Goal: Task Accomplishment & Management: Manage account settings

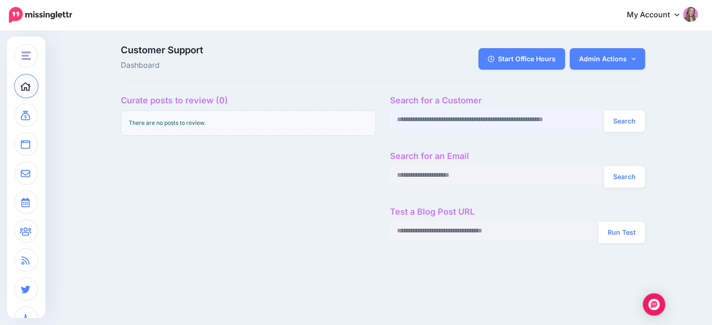
click at [440, 125] on input "text" at bounding box center [497, 120] width 214 height 18
paste input "**********"
type input "**********"
click at [604, 111] on button "Search" at bounding box center [624, 122] width 41 height 22
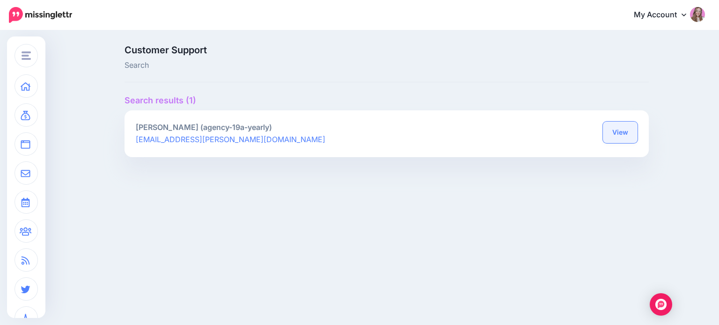
click at [607, 130] on link "View" at bounding box center [620, 133] width 35 height 22
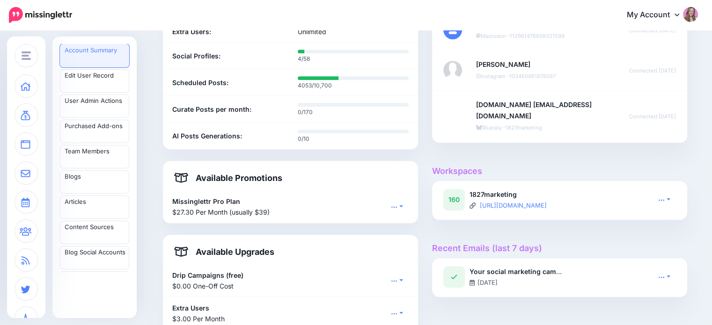
scroll to position [596, 0]
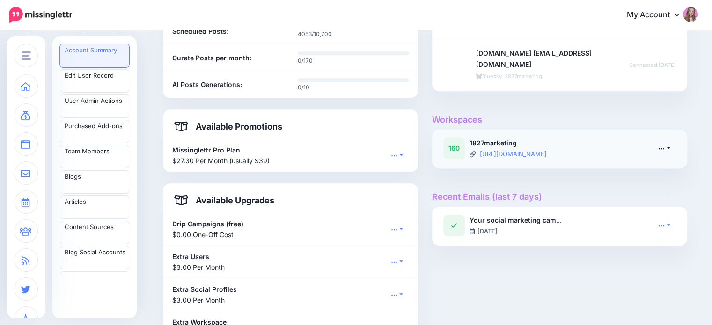
click at [665, 147] on icon at bounding box center [661, 148] width 7 height 7
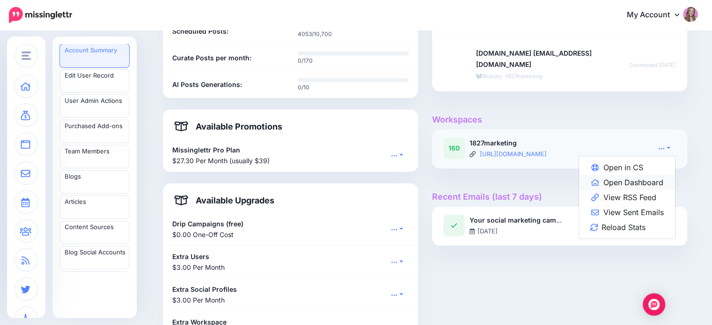
click at [648, 182] on link "Open Dashboard" at bounding box center [627, 182] width 96 height 15
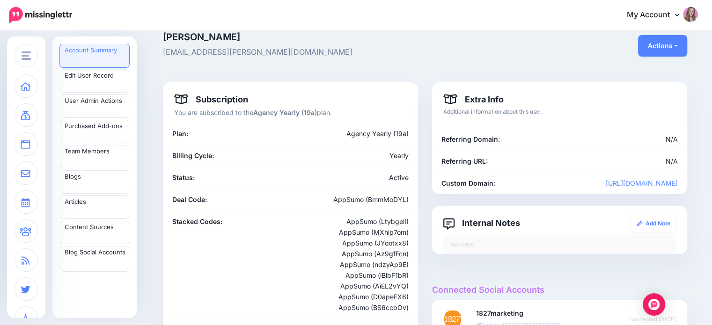
scroll to position [0, 0]
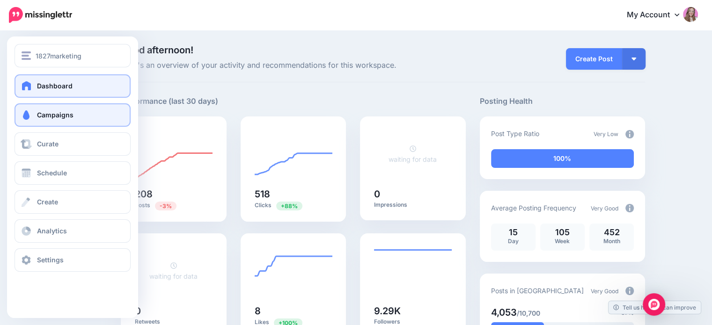
click at [71, 117] on span "Campaigns" at bounding box center [55, 115] width 37 height 8
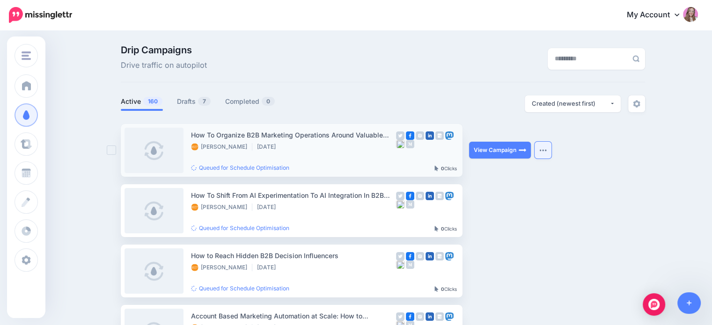
click at [552, 150] on button "button" at bounding box center [543, 150] width 17 height 17
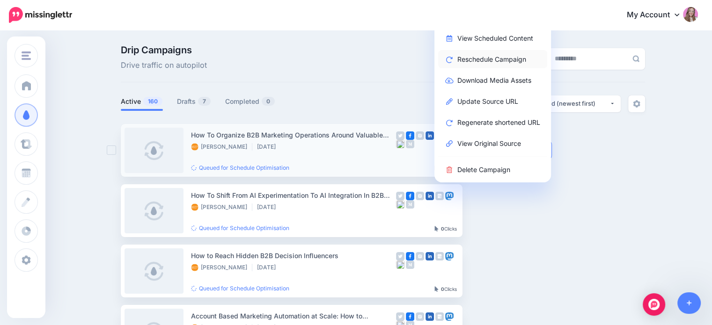
click at [495, 64] on link "Reschedule Campaign" at bounding box center [492, 59] width 109 height 18
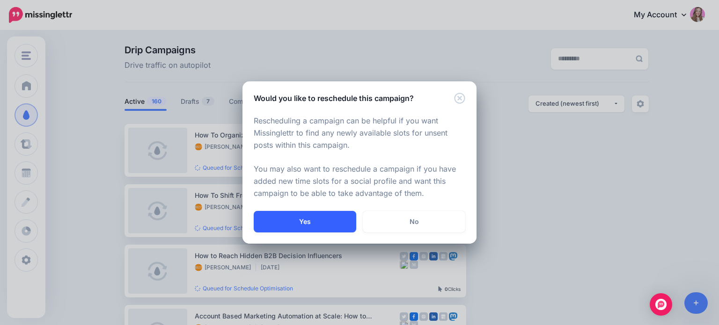
click at [292, 222] on button "Yes" at bounding box center [305, 222] width 103 height 22
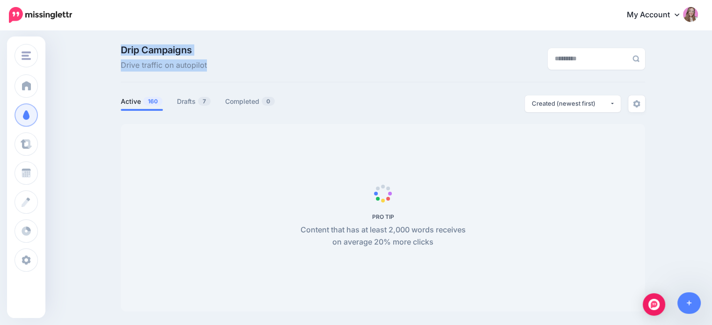
drag, startPoint x: 124, startPoint y: 48, endPoint x: 215, endPoint y: 62, distance: 92.9
click at [215, 62] on div "Drip Campaigns Drive traffic on autopilot" at bounding box center [293, 58] width 359 height 26
drag, startPoint x: 215, startPoint y: 62, endPoint x: 126, endPoint y: 47, distance: 91.2
click at [126, 47] on div "Drip Campaigns Drive traffic on autopilot" at bounding box center [293, 58] width 359 height 26
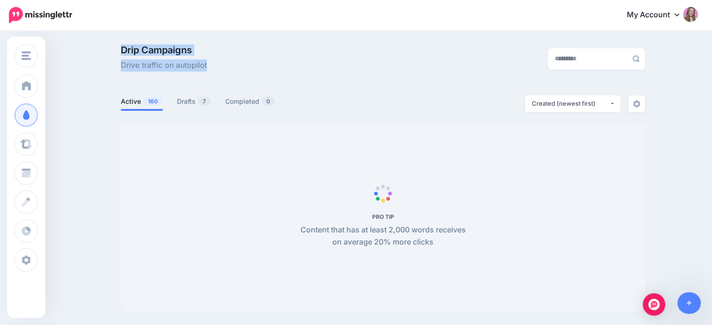
click at [126, 47] on span "Drip Campaigns" at bounding box center [164, 49] width 86 height 9
drag, startPoint x: 126, startPoint y: 47, endPoint x: 212, endPoint y: 67, distance: 88.5
click at [212, 67] on div "Drip Campaigns Drive traffic on autopilot" at bounding box center [293, 58] width 359 height 26
drag, startPoint x: 212, startPoint y: 67, endPoint x: 124, endPoint y: 50, distance: 89.7
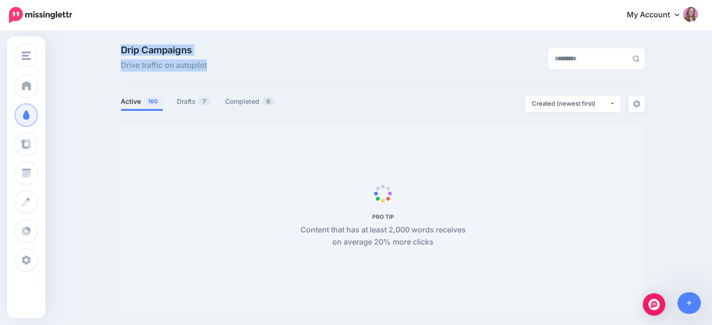
click at [124, 50] on div "Drip Campaigns Drive traffic on autopilot" at bounding box center [293, 58] width 359 height 26
drag, startPoint x: 124, startPoint y: 50, endPoint x: 199, endPoint y: 71, distance: 78.3
click at [199, 71] on div "Drip Campaigns Drive traffic on autopilot" at bounding box center [293, 58] width 359 height 26
click at [199, 71] on span "Drive traffic on autopilot" at bounding box center [164, 65] width 86 height 12
